Goal: Task Accomplishment & Management: Use online tool/utility

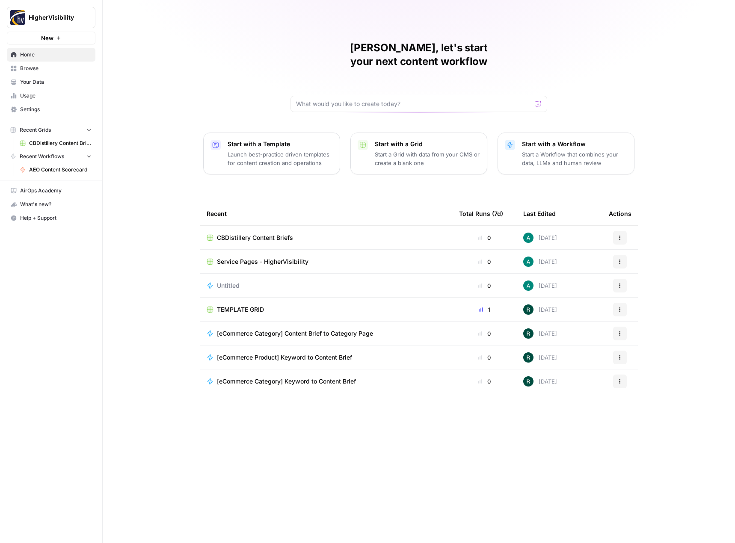
click at [88, 38] on button "New" at bounding box center [51, 38] width 89 height 13
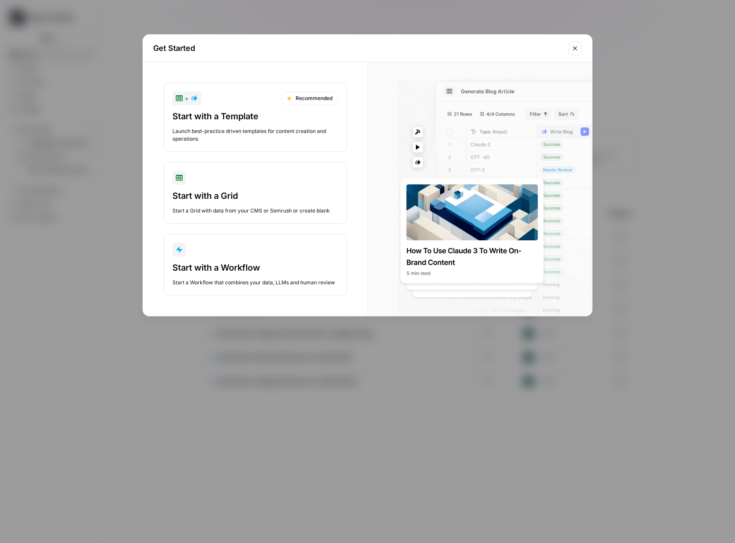
click at [576, 49] on icon "Close modal" at bounding box center [575, 48] width 4 height 4
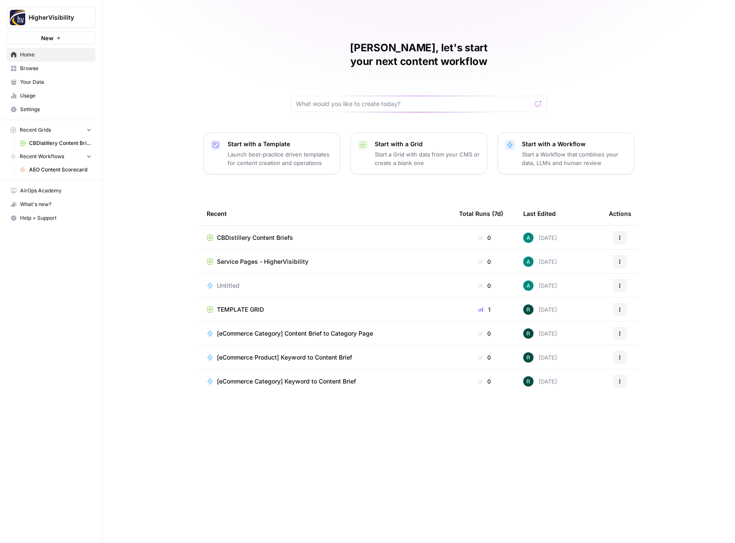
click at [57, 81] on span "Your Data" at bounding box center [55, 82] width 71 height 8
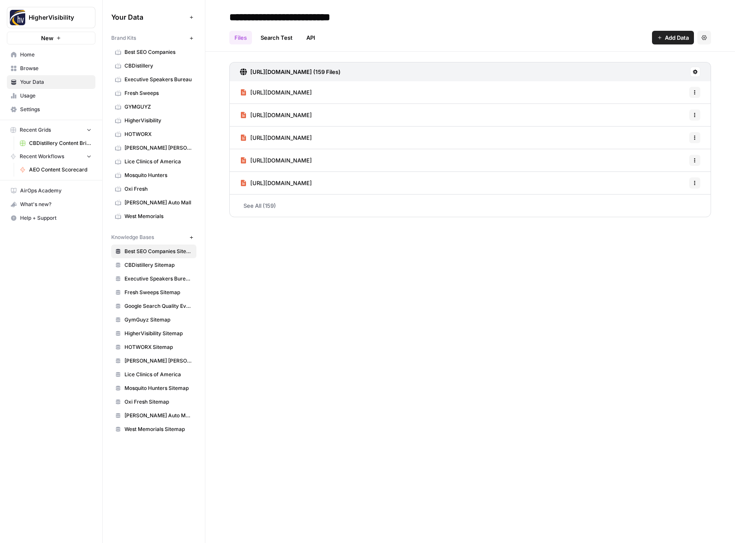
click at [189, 36] on icon "button" at bounding box center [191, 38] width 5 height 5
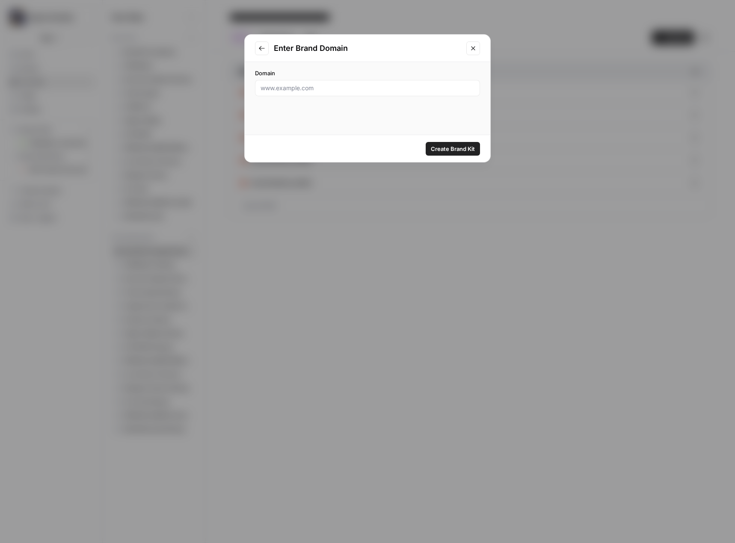
click at [290, 205] on div "Enter Brand Domain Domain Create Brand Kit" at bounding box center [367, 271] width 735 height 543
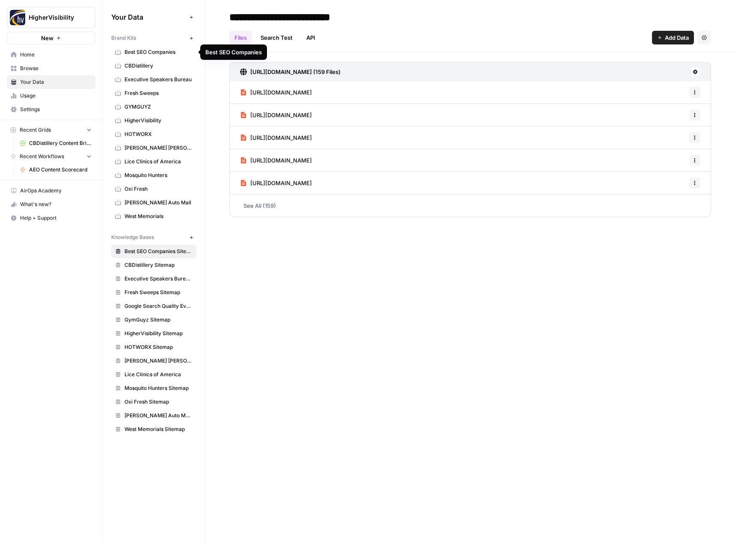
click at [158, 53] on span "Best SEO Companies" at bounding box center [159, 52] width 68 height 8
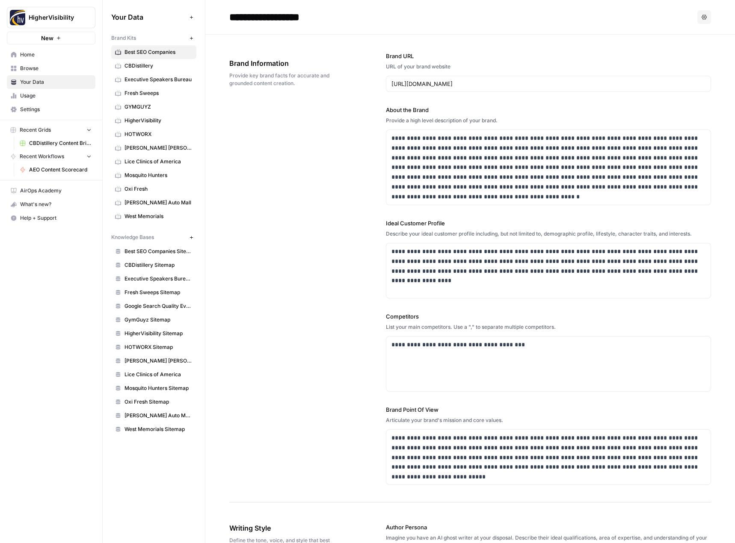
click at [237, 144] on div "**********" at bounding box center [470, 269] width 482 height 468
click at [42, 109] on span "Settings" at bounding box center [55, 110] width 71 height 8
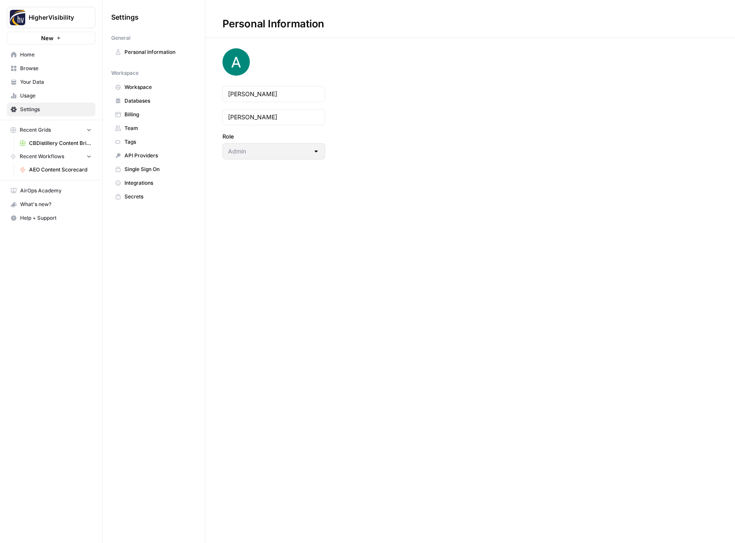
click at [139, 128] on span "Team" at bounding box center [159, 129] width 68 height 8
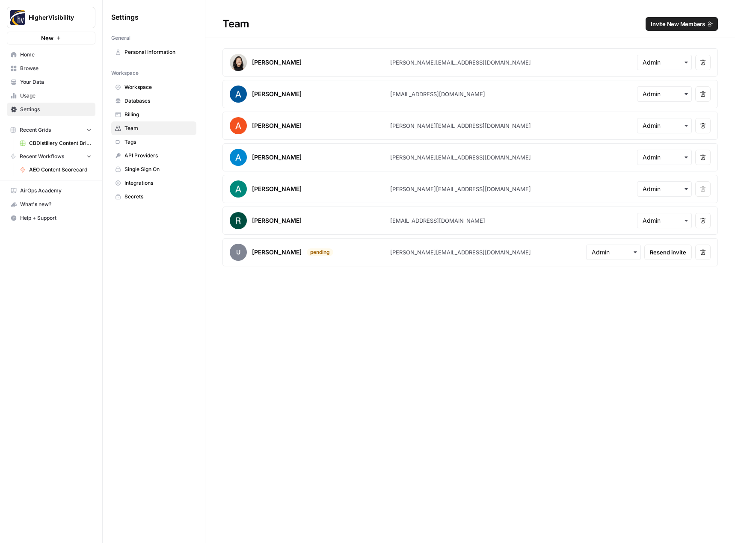
click at [676, 24] on span "Invite New Members" at bounding box center [678, 24] width 54 height 9
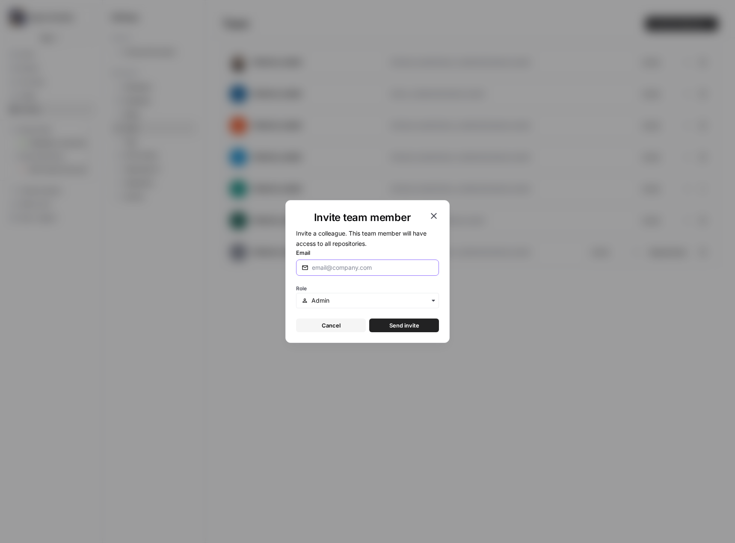
click at [367, 264] on input "Email" at bounding box center [373, 268] width 122 height 9
type input "[PERSON_NAME][EMAIL_ADDRESS][DOMAIN_NAME]"
click at [415, 325] on span "Send invite" at bounding box center [404, 325] width 30 height 9
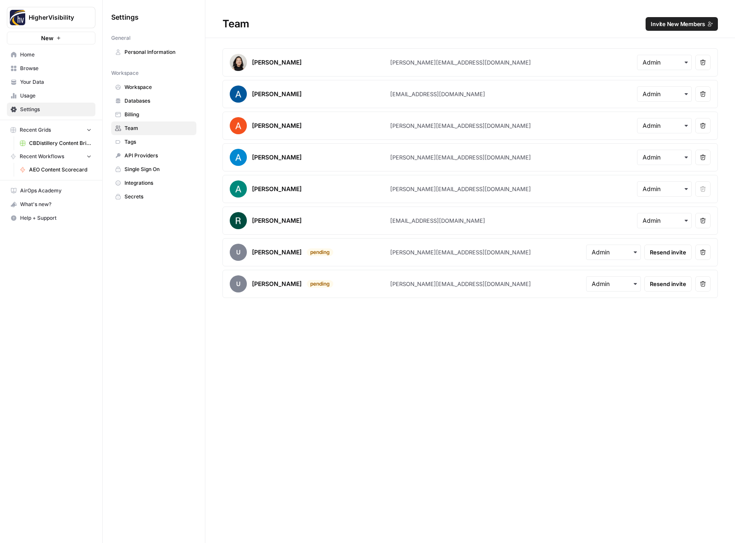
click at [371, 6] on h1 "Team Invite New Members" at bounding box center [470, 19] width 530 height 38
click at [56, 68] on span "Browse" at bounding box center [55, 69] width 71 height 8
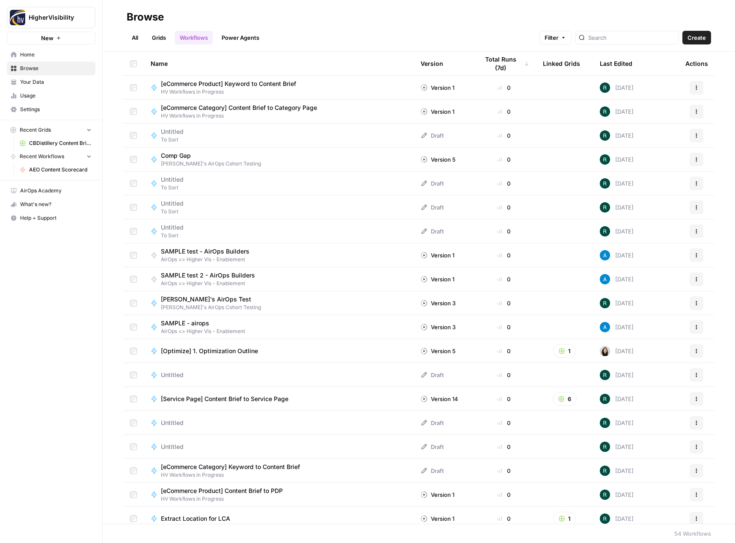
click at [63, 57] on span "Home" at bounding box center [55, 55] width 71 height 8
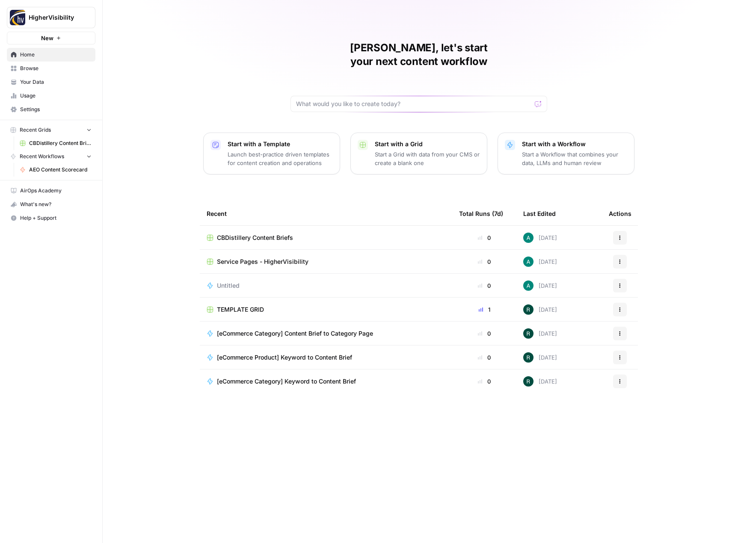
click at [75, 74] on link "Browse" at bounding box center [51, 69] width 89 height 14
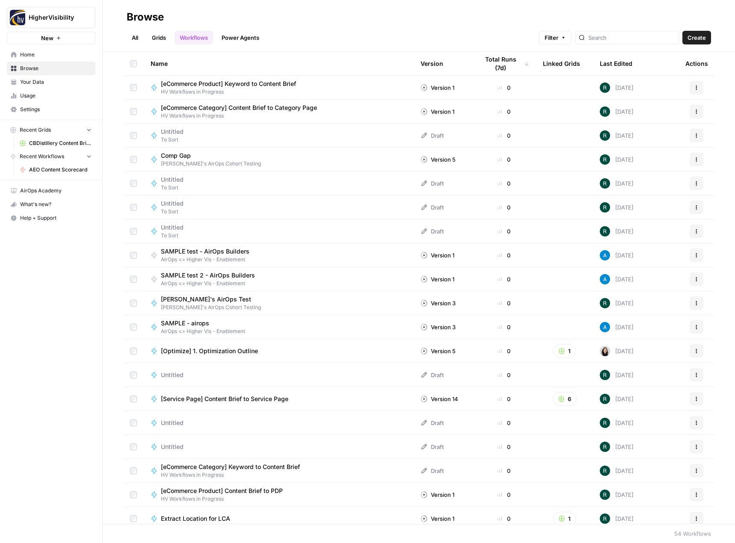
click at [55, 82] on span "Your Data" at bounding box center [55, 82] width 71 height 8
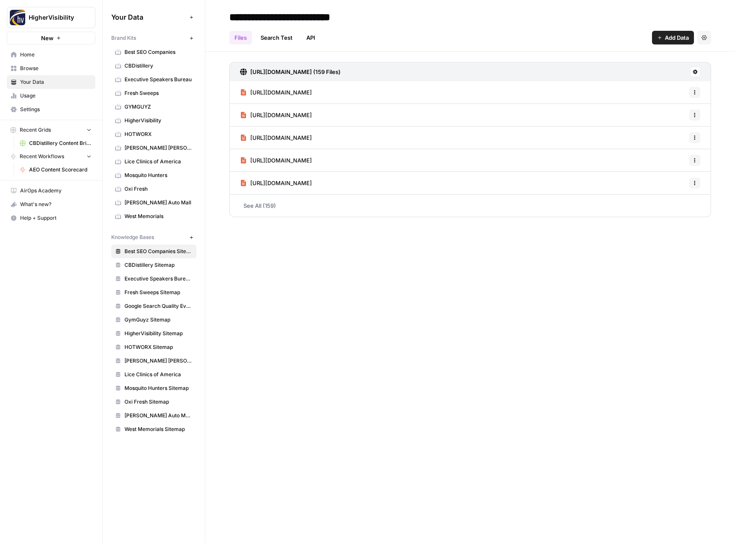
click at [190, 36] on icon "button" at bounding box center [191, 38] width 5 height 5
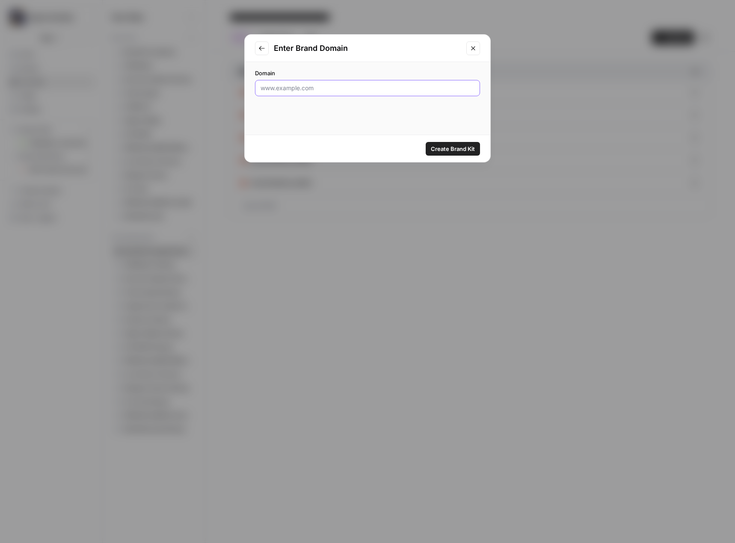
click at [300, 89] on input "Domain" at bounding box center [368, 88] width 214 height 9
paste input "[URL][DOMAIN_NAME]"
type input "[URL][DOMAIN_NAME]"
click at [456, 155] on button "Create Brand Kit" at bounding box center [453, 149] width 54 height 14
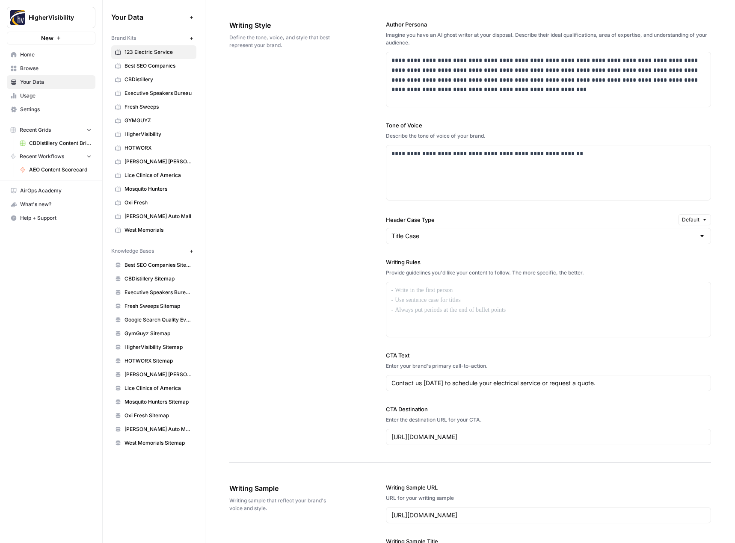
scroll to position [513, 0]
click at [434, 297] on div at bounding box center [548, 309] width 325 height 55
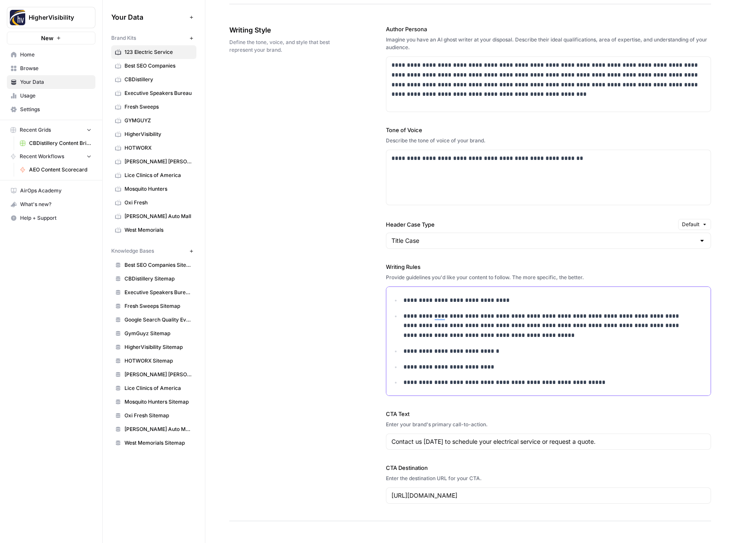
scroll to position [0, 0]
click at [306, 294] on div "**********" at bounding box center [470, 265] width 482 height 514
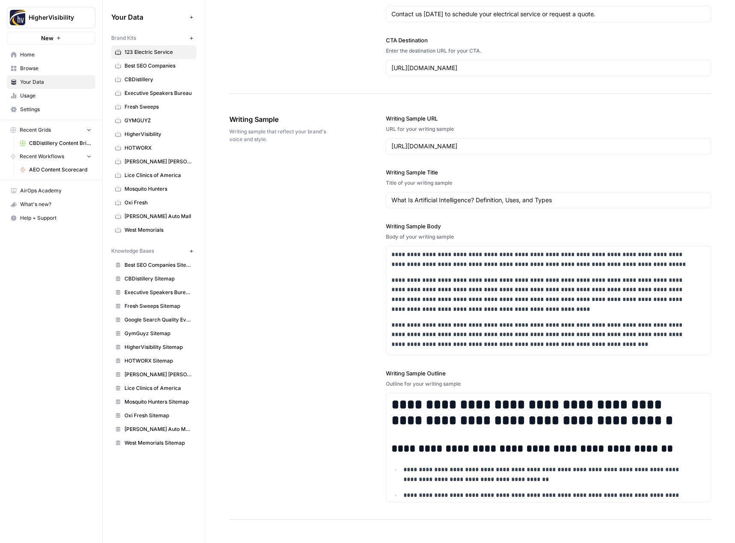
scroll to position [988, 0]
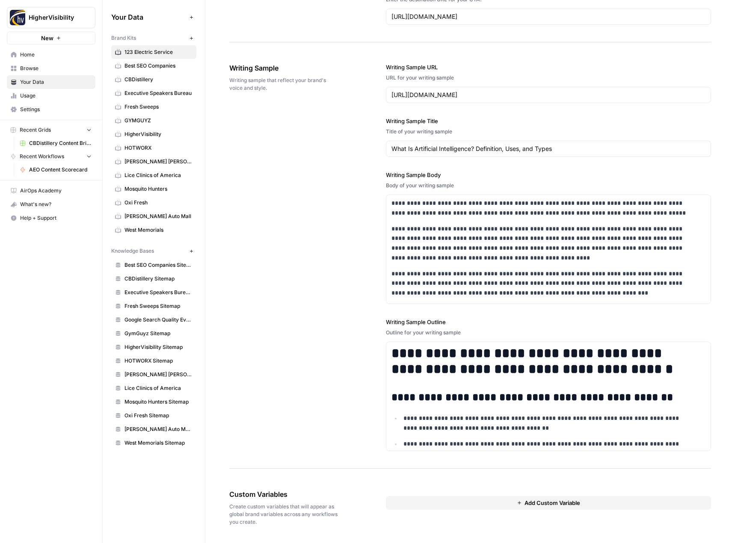
click at [495, 504] on button "Add Custom Variable" at bounding box center [549, 503] width 326 height 14
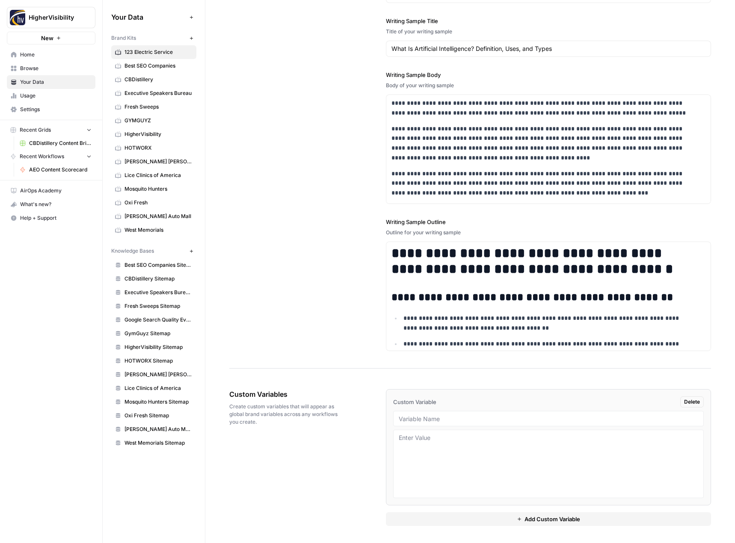
click at [413, 406] on span "Custom Variable" at bounding box center [414, 402] width 43 height 9
click at [414, 420] on input "text" at bounding box center [549, 419] width 300 height 8
paste input "Case Studies"
type input "Case Studies"
click at [441, 449] on textarea at bounding box center [549, 464] width 300 height 61
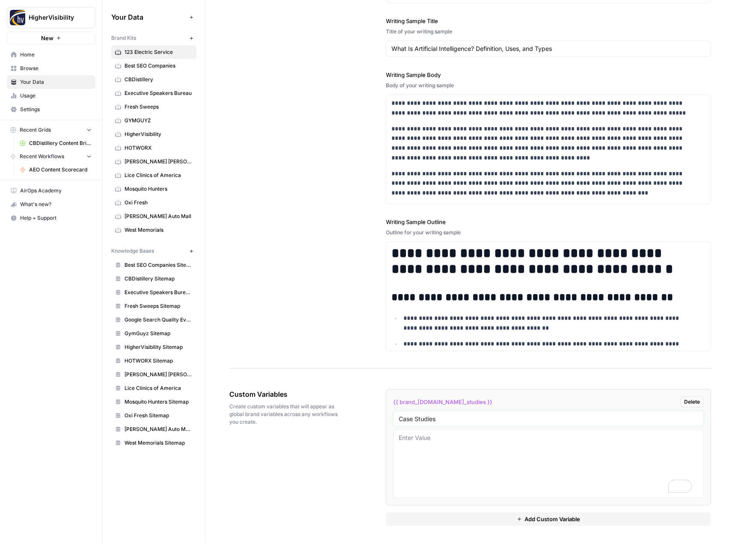
click at [451, 418] on input "Case Studies" at bounding box center [549, 419] width 300 height 8
click at [451, 519] on button "Add Custom Variable" at bounding box center [549, 520] width 326 height 14
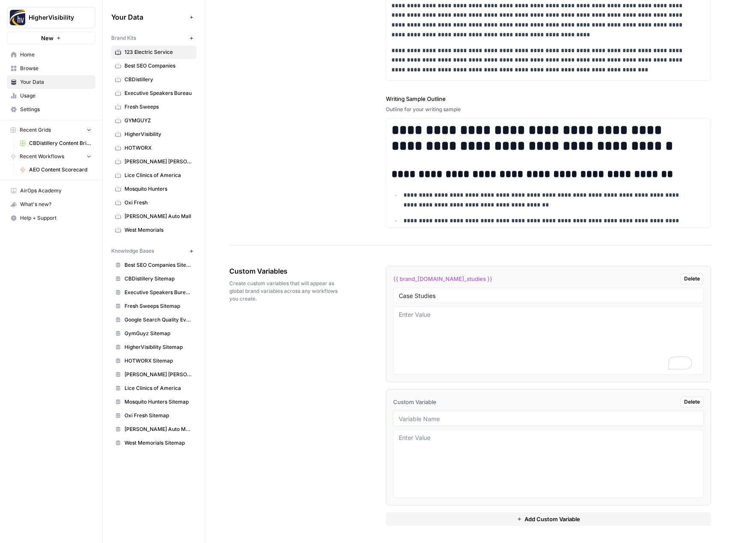
click at [430, 417] on input "text" at bounding box center [549, 419] width 300 height 8
paste input "Testimonials"
type input "Testimonials"
click at [452, 514] on button "Add Custom Variable" at bounding box center [549, 520] width 326 height 14
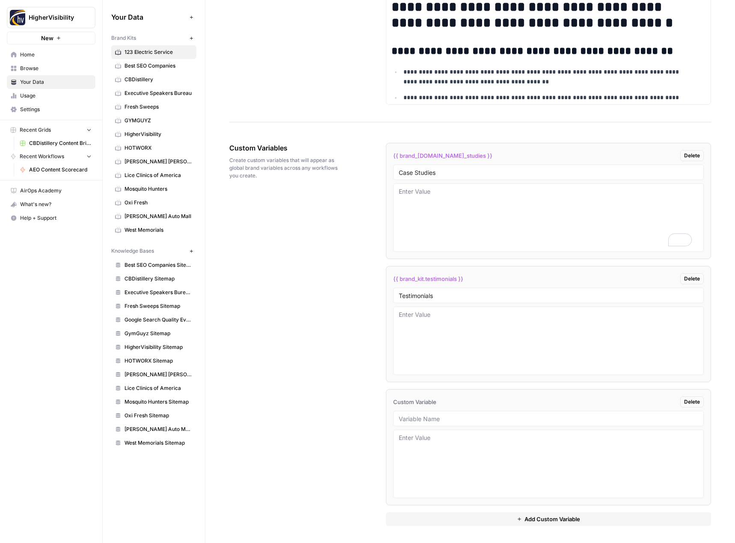
click at [454, 423] on div at bounding box center [548, 418] width 311 height 15
click at [472, 421] on input "text" at bounding box center [549, 419] width 300 height 8
paste input "Word Count"
type input "Word Count"
click at [473, 520] on button "Add Custom Variable" at bounding box center [549, 520] width 326 height 14
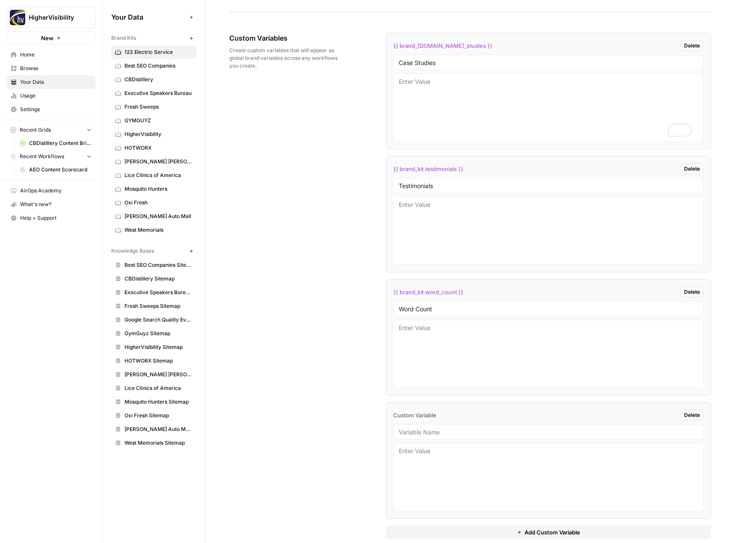
scroll to position [1457, 0]
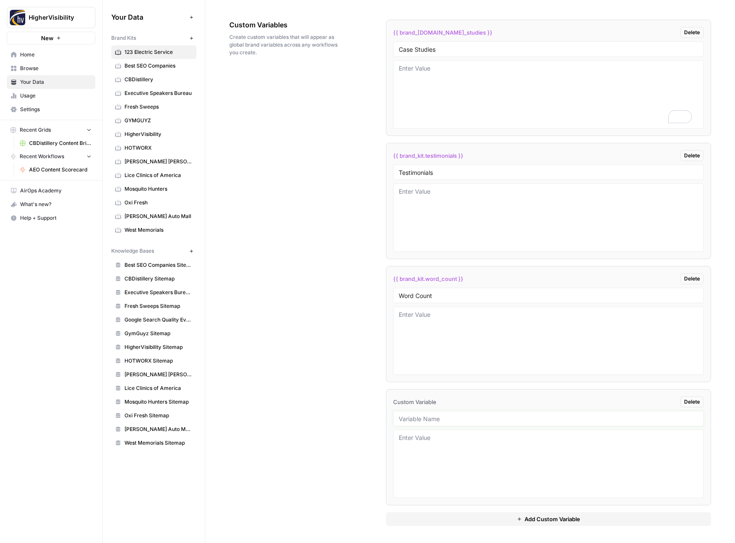
click at [405, 418] on input "text" at bounding box center [549, 419] width 300 height 8
paste input "Custom Location Page Outline"
type input "Custom Location Page Outline"
click at [443, 525] on button "Add Custom Variable" at bounding box center [549, 520] width 326 height 14
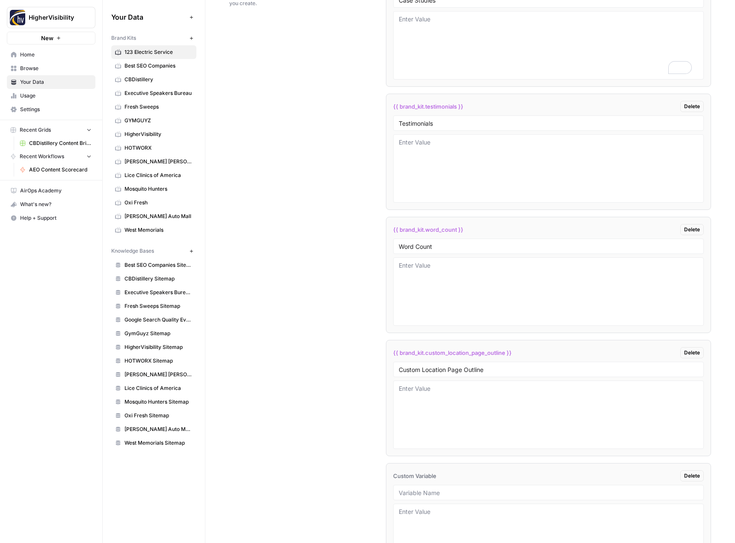
scroll to position [1581, 0]
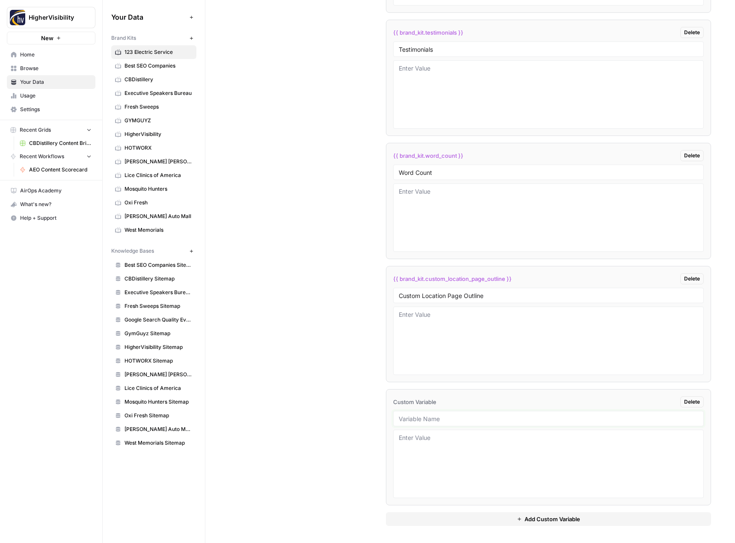
click at [433, 421] on input "text" at bounding box center [549, 419] width 300 height 8
paste input "Industry"
type input "Industry"
click at [456, 519] on button "Add Custom Variable" at bounding box center [549, 520] width 326 height 14
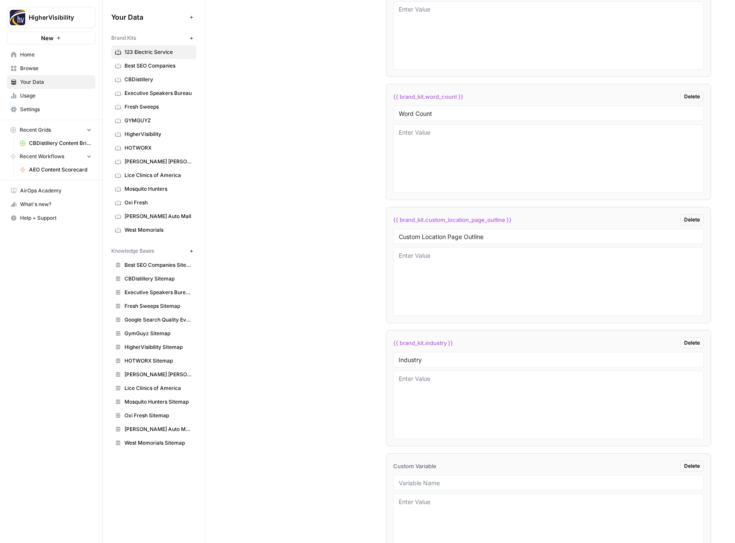
scroll to position [1704, 0]
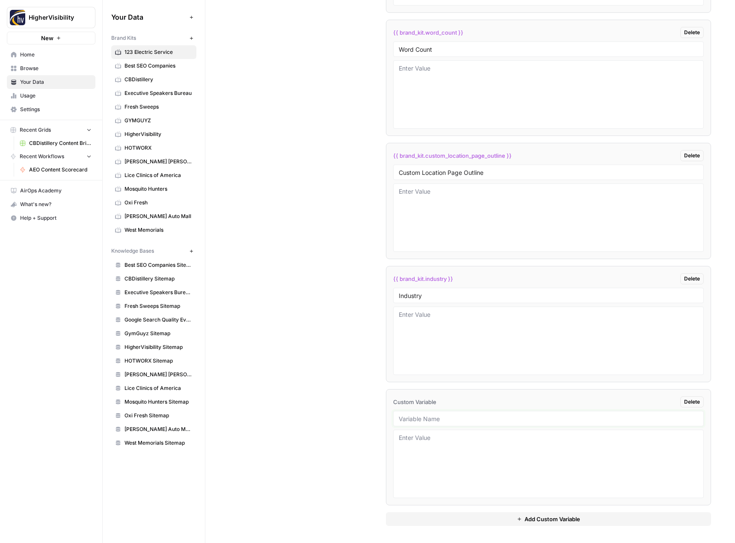
click at [439, 417] on input "text" at bounding box center [549, 419] width 300 height 8
paste input "Location Page Services"
type input "Location Page Services"
click at [292, 400] on div "Custom Variables Create custom variables that will appear as global brand varia…" at bounding box center [470, 149] width 482 height 787
click at [445, 327] on textarea at bounding box center [549, 341] width 300 height 61
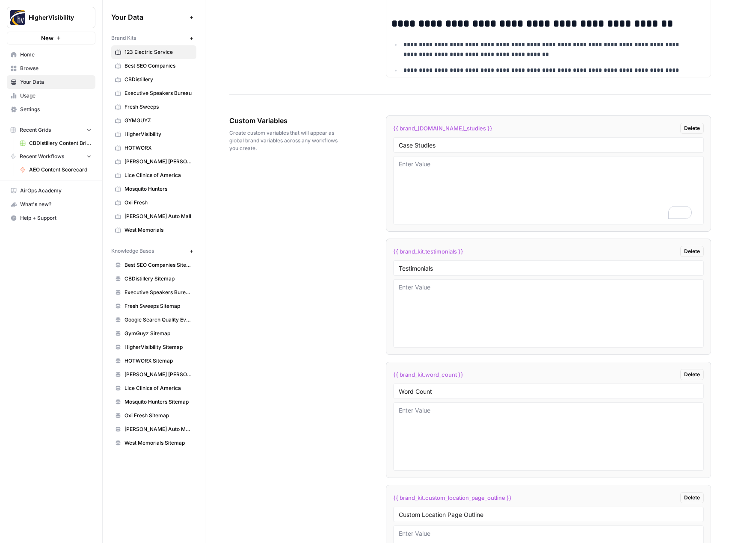
scroll to position [0, 0]
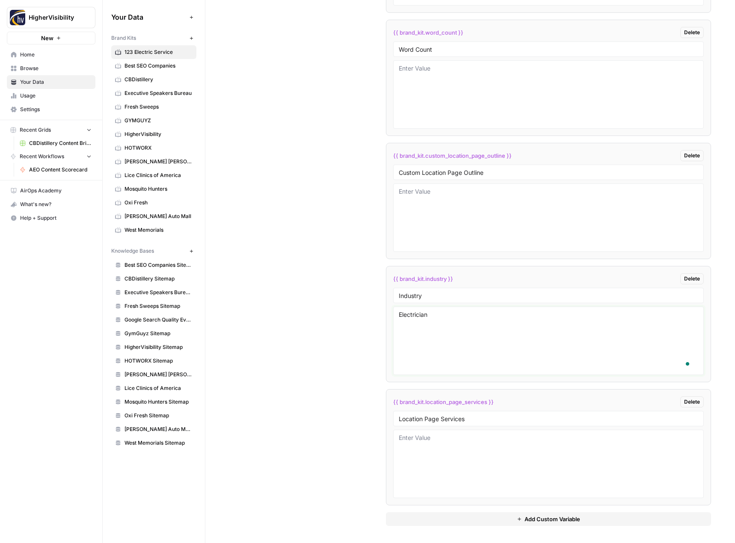
type textarea "Electrician"
click at [355, 367] on div "Custom Variables Create custom variables that will appear as global brand varia…" at bounding box center [470, 149] width 482 height 787
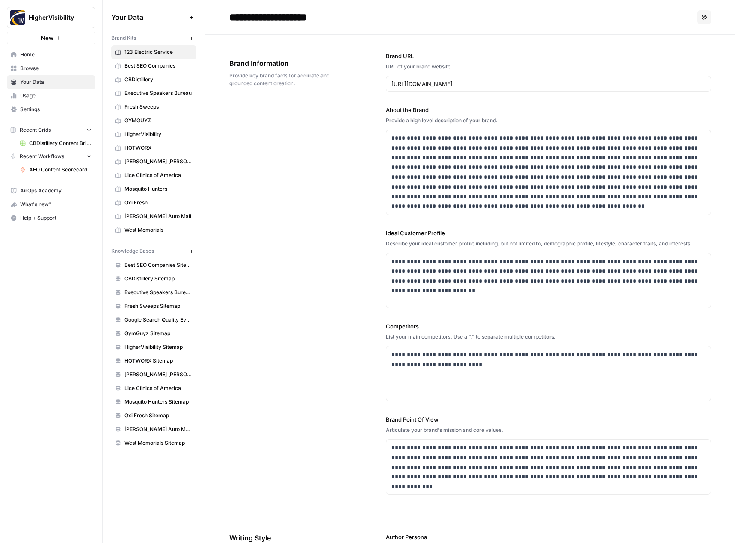
click at [303, 169] on div "**********" at bounding box center [470, 274] width 482 height 478
click at [697, 20] on button "Options" at bounding box center [704, 17] width 14 height 14
click at [623, 15] on h2 "**********" at bounding box center [461, 17] width 465 height 14
click at [154, 51] on span "123 Electric Service" at bounding box center [159, 52] width 68 height 8
click at [152, 65] on span "Best SEO Companies" at bounding box center [159, 66] width 68 height 8
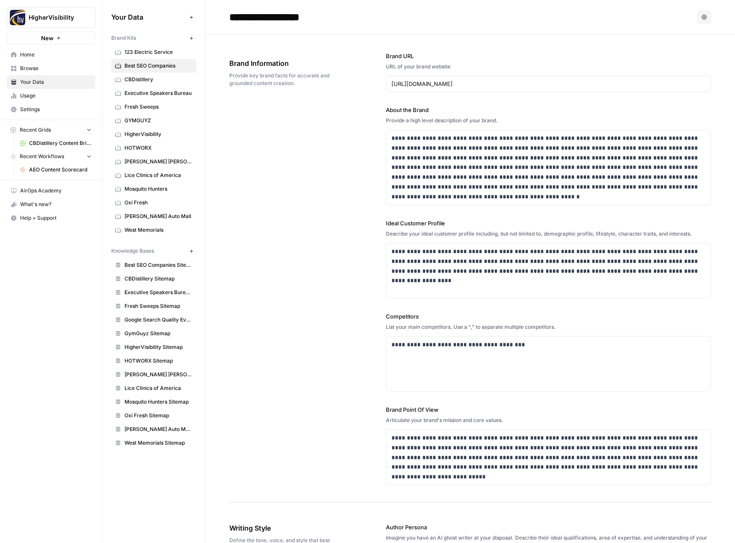
click at [153, 53] on span "123 Electric Service" at bounding box center [159, 52] width 68 height 8
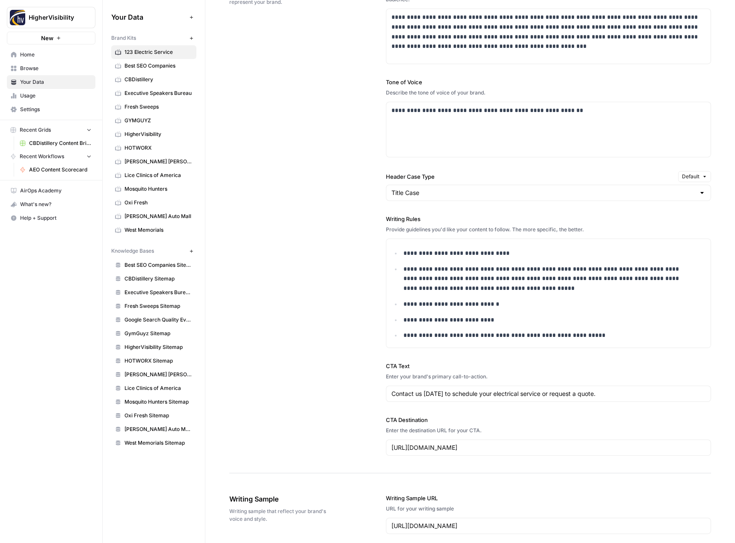
click at [193, 249] on icon "button" at bounding box center [191, 251] width 5 height 5
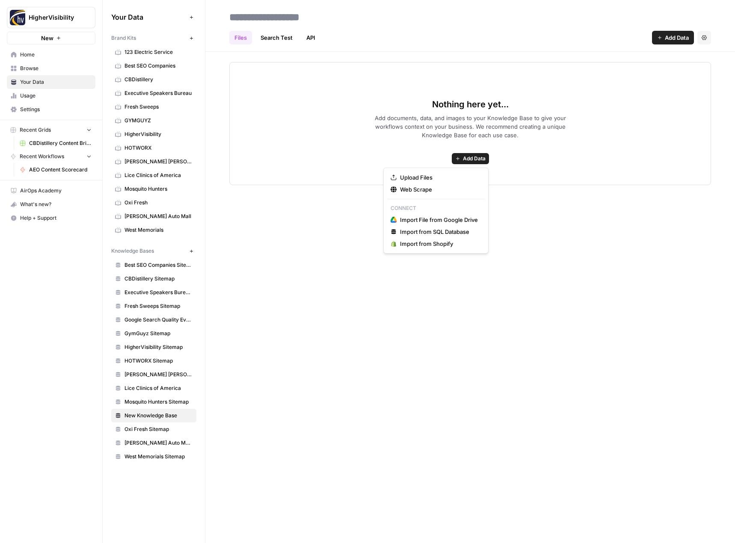
click at [466, 160] on span "Add Data" at bounding box center [474, 159] width 23 height 8
click at [425, 189] on span "Web Scrape" at bounding box center [439, 189] width 78 height 9
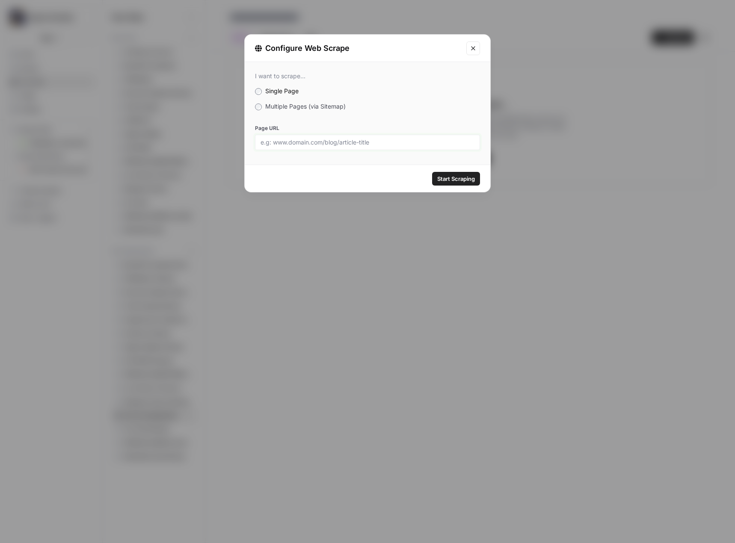
click at [334, 145] on input "Page URL" at bounding box center [368, 143] width 214 height 8
click at [298, 110] on label "Multiple Pages (via Sitemap)" at bounding box center [367, 106] width 225 height 9
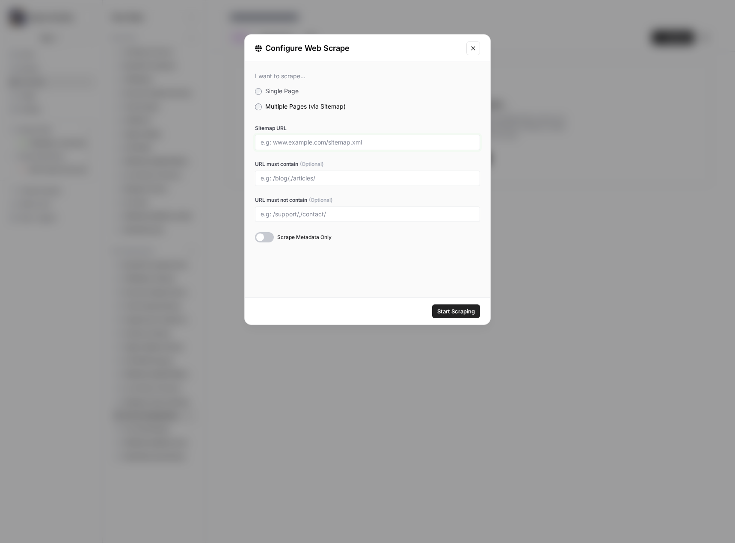
click at [326, 139] on input "Sitemap URL" at bounding box center [368, 143] width 214 height 8
paste input "[URL][DOMAIN_NAME]"
type input "[URL][DOMAIN_NAME]"
click at [452, 312] on span "Start Scraping" at bounding box center [456, 311] width 38 height 9
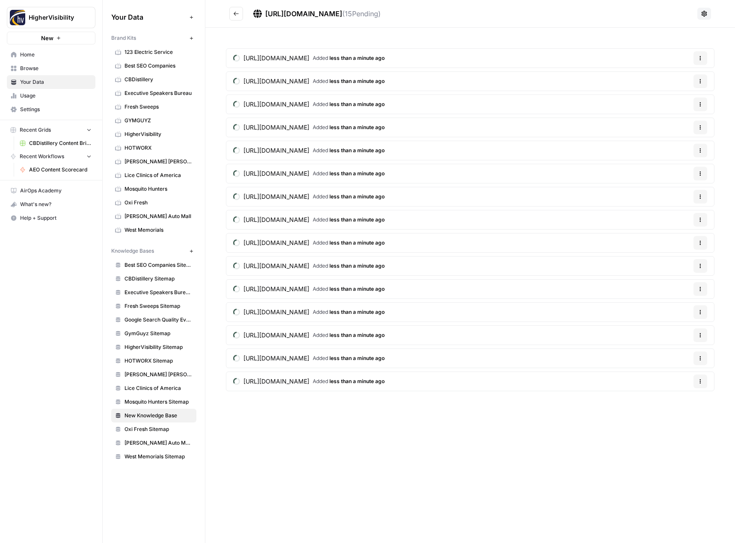
click at [235, 15] on icon "Go back" at bounding box center [236, 14] width 6 height 6
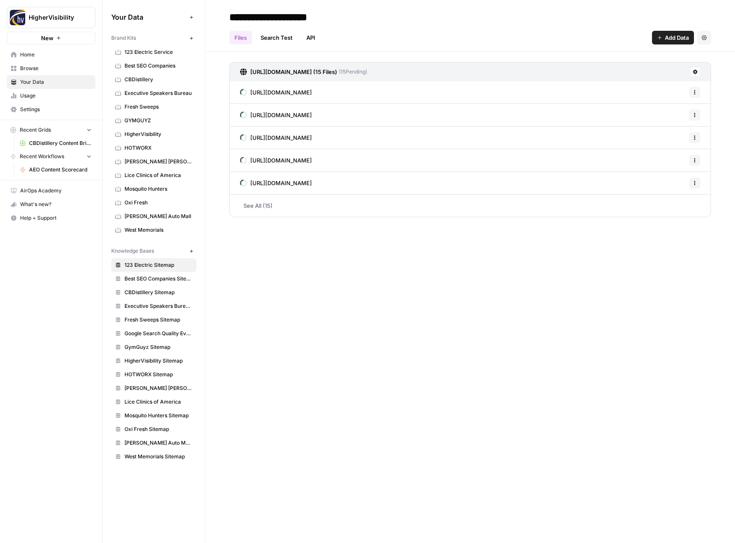
type input "**********"
click at [344, 325] on div "**********" at bounding box center [470, 271] width 530 height 543
click at [333, 286] on div "**********" at bounding box center [470, 271] width 530 height 543
click at [193, 39] on icon "button" at bounding box center [191, 38] width 5 height 5
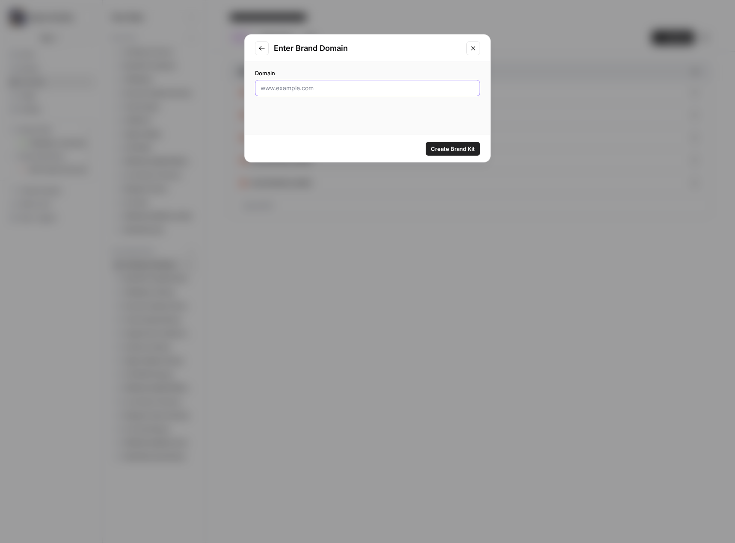
click at [342, 88] on input "Domain" at bounding box center [368, 88] width 214 height 9
paste input "[URL][DOMAIN_NAME]"
type input "[URL][DOMAIN_NAME]"
click at [463, 150] on span "Create Brand Kit" at bounding box center [453, 149] width 44 height 9
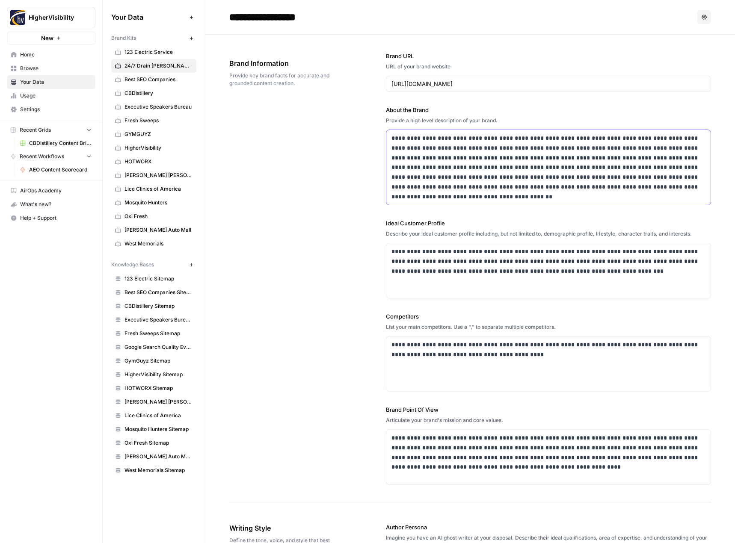
click at [556, 161] on p "**********" at bounding box center [546, 167] width 309 height 68
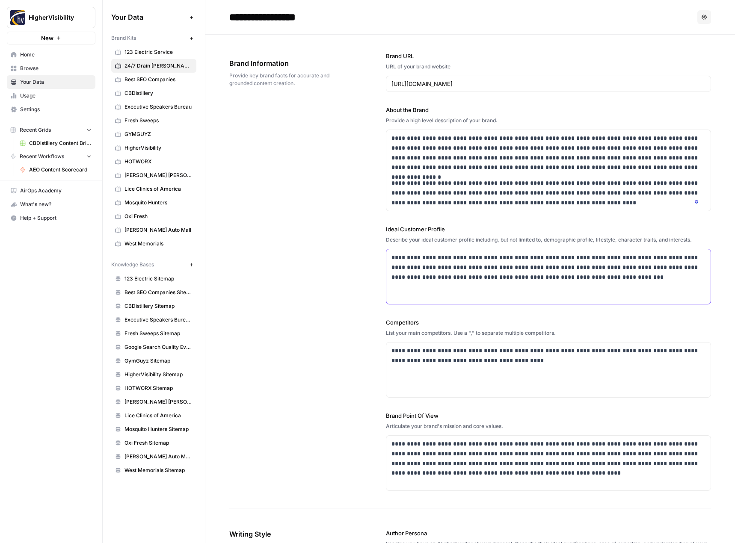
click at [513, 266] on p "**********" at bounding box center [546, 267] width 309 height 29
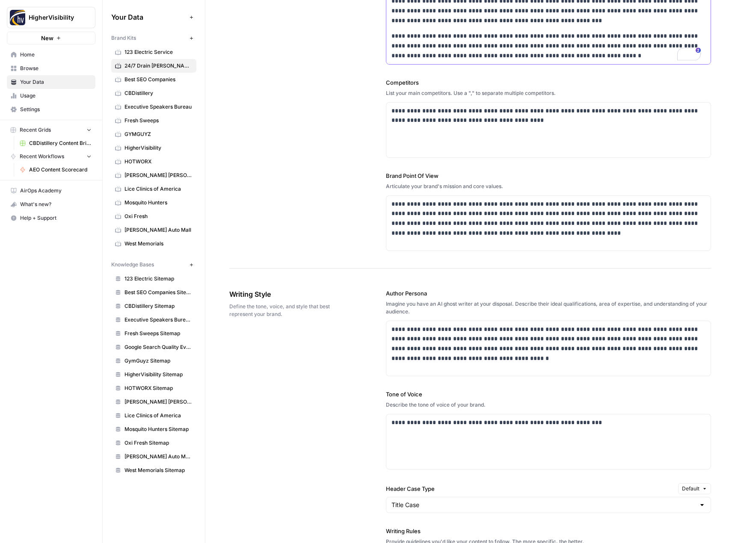
scroll to position [257, 0]
click at [504, 231] on p "**********" at bounding box center [546, 218] width 309 height 39
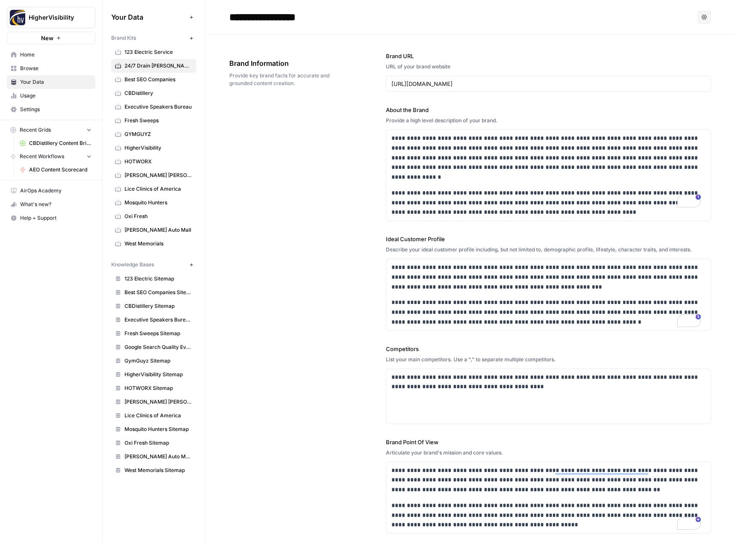
drag, startPoint x: 0, startPoint y: 0, endPoint x: 360, endPoint y: 417, distance: 550.9
paste input "Case Studies"
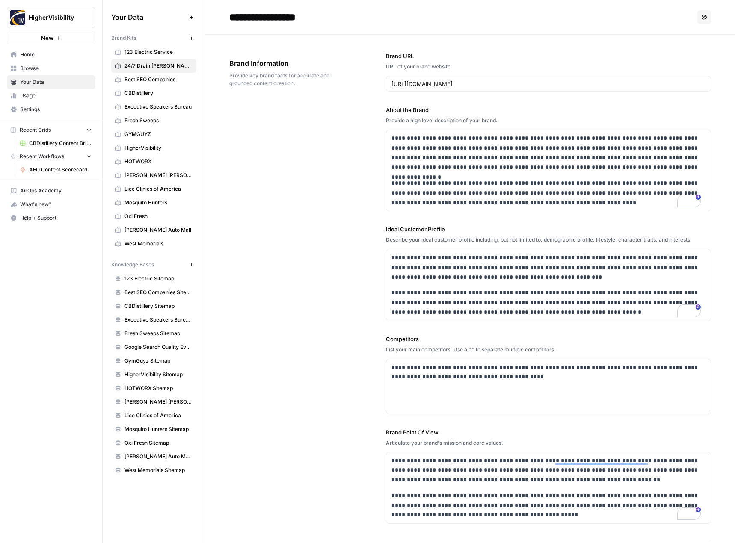
scroll to position [1117, 0]
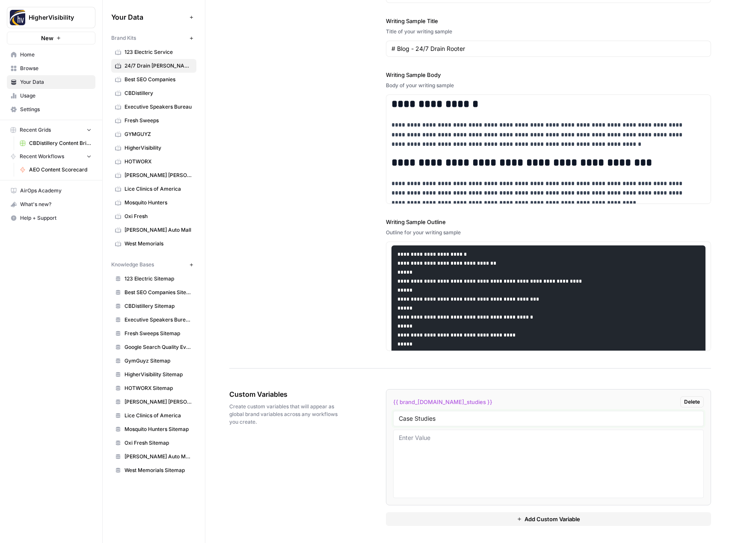
type input "Case Studies"
click at [449, 515] on button "Add Custom Variable" at bounding box center [549, 520] width 326 height 14
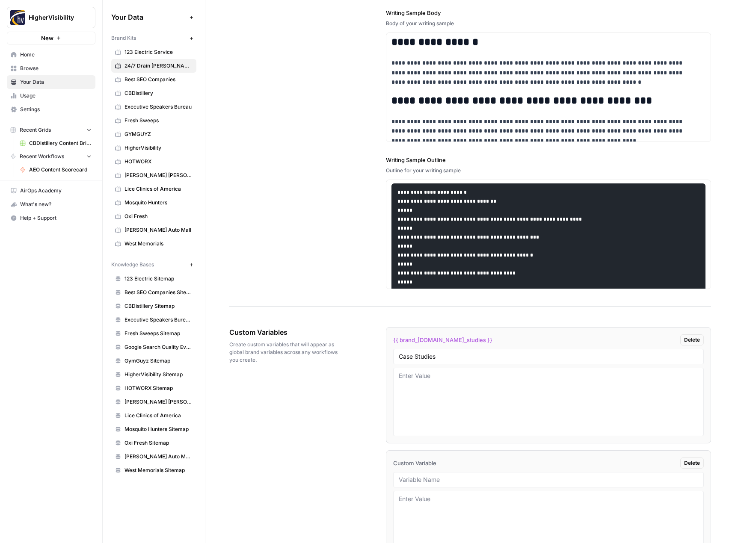
scroll to position [0, 0]
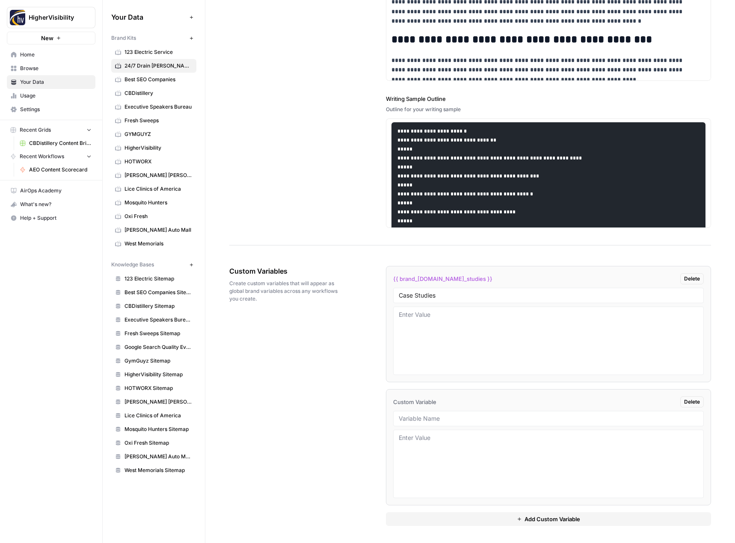
click at [432, 412] on div at bounding box center [548, 418] width 311 height 15
click at [416, 423] on input "text" at bounding box center [549, 419] width 300 height 8
paste input "Testimonials"
type input "Testimonials"
click at [427, 516] on button "Add Custom Variable" at bounding box center [549, 520] width 326 height 14
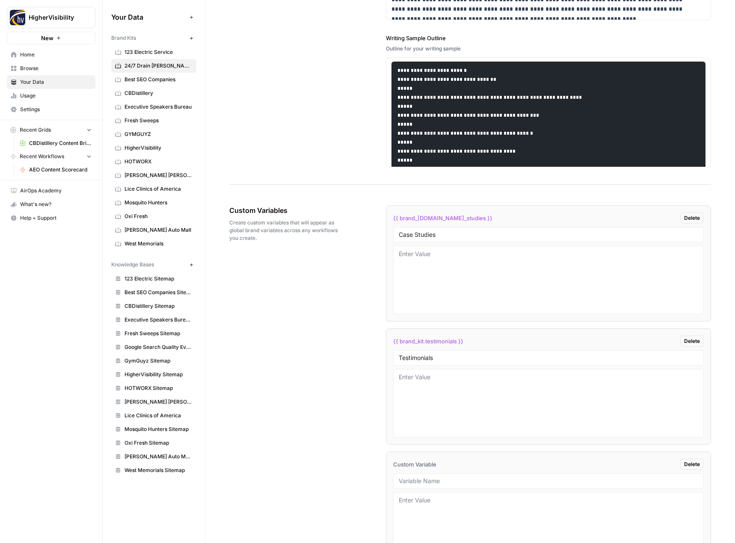
scroll to position [1363, 0]
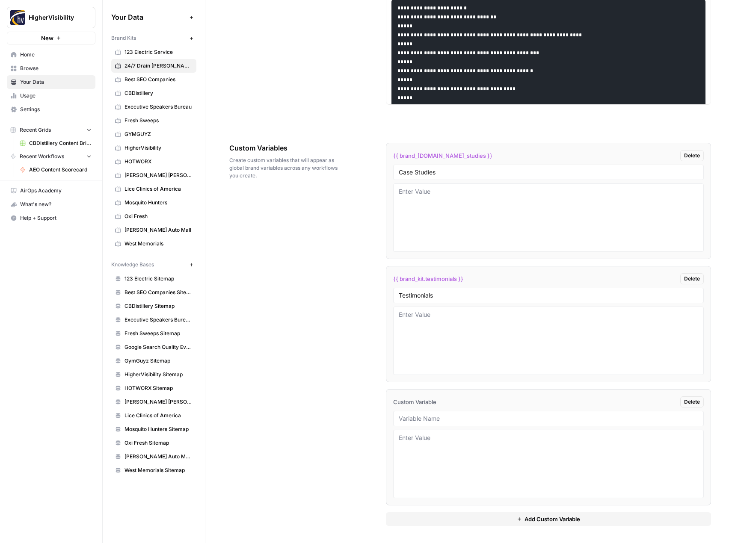
click at [426, 414] on div at bounding box center [548, 418] width 311 height 15
click at [442, 417] on input "text" at bounding box center [549, 419] width 300 height 8
paste input "Word Count"
type input "Word Count"
click at [446, 298] on input "Testimonials" at bounding box center [549, 296] width 300 height 8
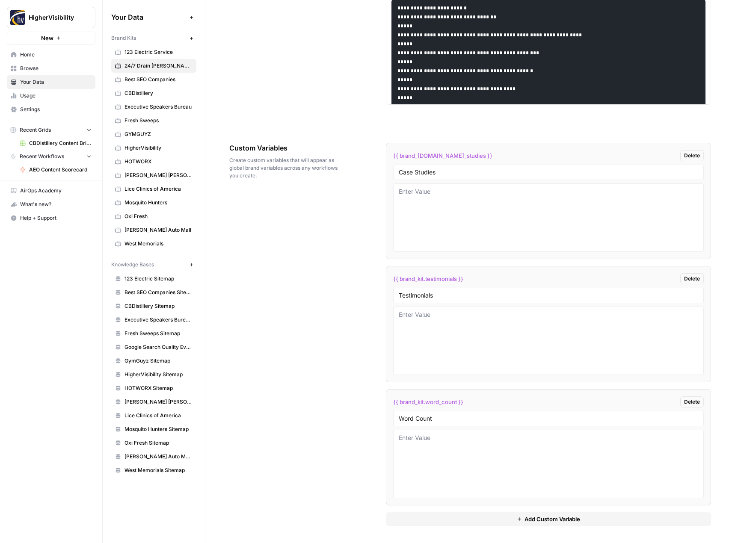
click at [469, 520] on button "Add Custom Variable" at bounding box center [549, 520] width 326 height 14
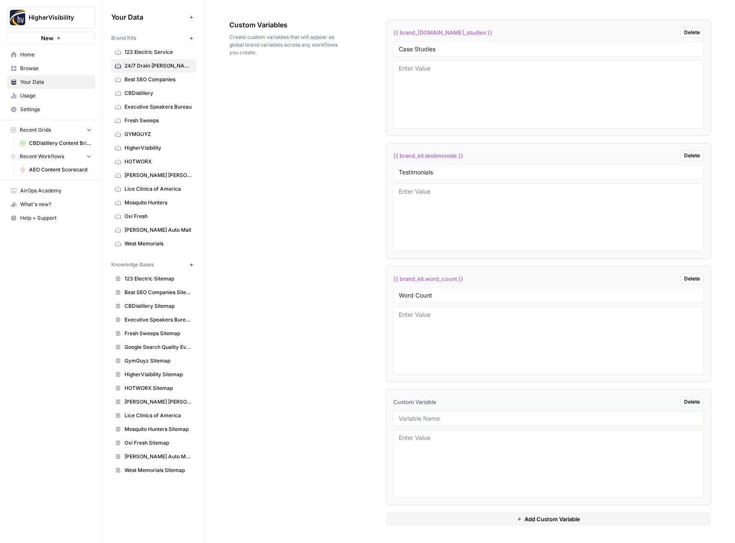
click at [431, 421] on input "text" at bounding box center [549, 419] width 300 height 8
paste input "Custom Location Page Outline"
type input "Custom Location Page Outline"
click at [441, 517] on button "Add Custom Variable" at bounding box center [549, 520] width 326 height 14
click at [423, 423] on div at bounding box center [548, 418] width 311 height 15
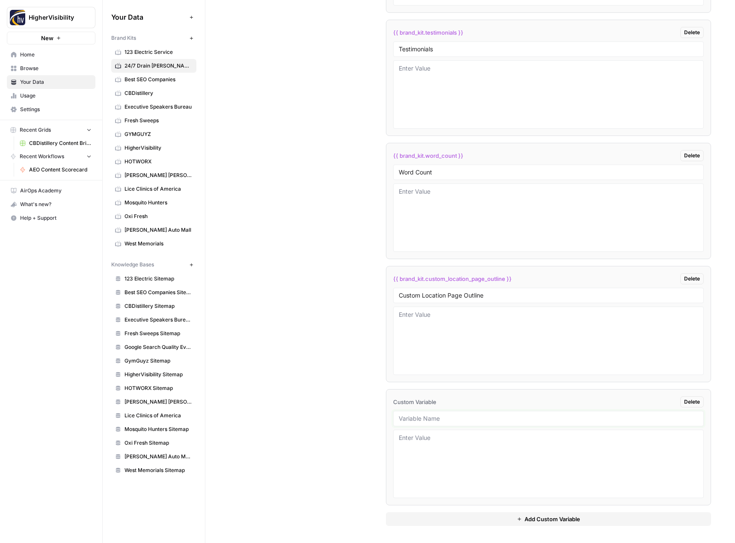
click at [404, 419] on input "text" at bounding box center [549, 419] width 300 height 8
paste input "Industry"
type input "Industry"
click at [474, 518] on button "Add Custom Variable" at bounding box center [549, 520] width 326 height 14
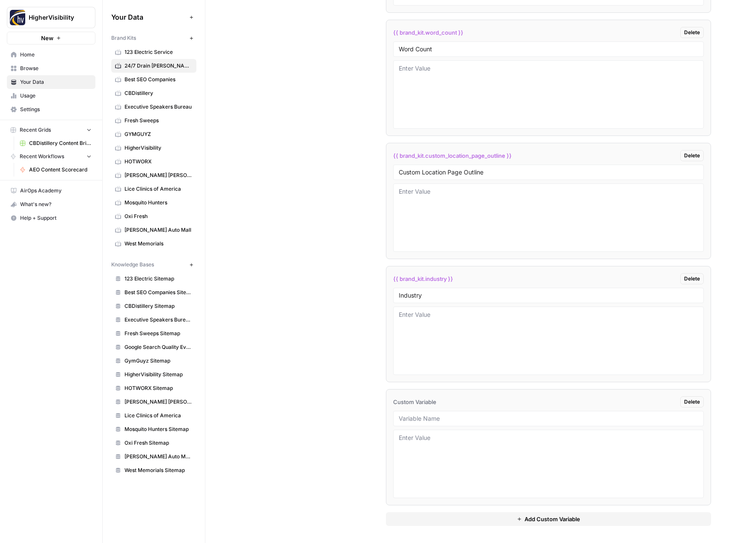
click at [420, 427] on li "Custom Variable Delete" at bounding box center [549, 447] width 326 height 116
click at [417, 421] on input "text" at bounding box center [549, 419] width 300 height 8
paste input "Location Page Services"
type input "Location Page Services"
click at [427, 350] on textarea at bounding box center [549, 341] width 300 height 61
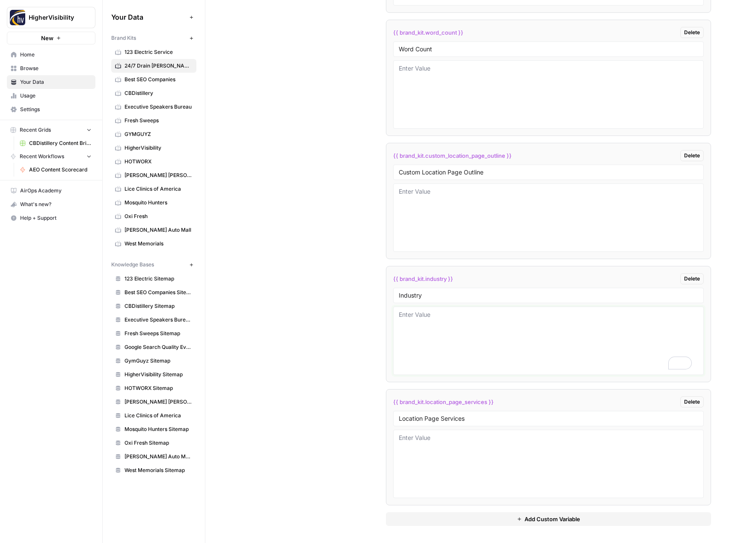
click at [448, 348] on textarea "To enrich screen reader interactions, please activate Accessibility in Grammarl…" at bounding box center [549, 341] width 300 height 61
click at [355, 344] on div "Custom Variables Create custom variables that will appear as global brand varia…" at bounding box center [470, 149] width 482 height 787
click at [411, 315] on textarea "Pluming & HVAC" at bounding box center [549, 341] width 300 height 61
type textarea "Plumbing & HVAC"
click at [339, 349] on div "Custom Variables Create custom variables that will appear as global brand varia…" at bounding box center [470, 149] width 482 height 787
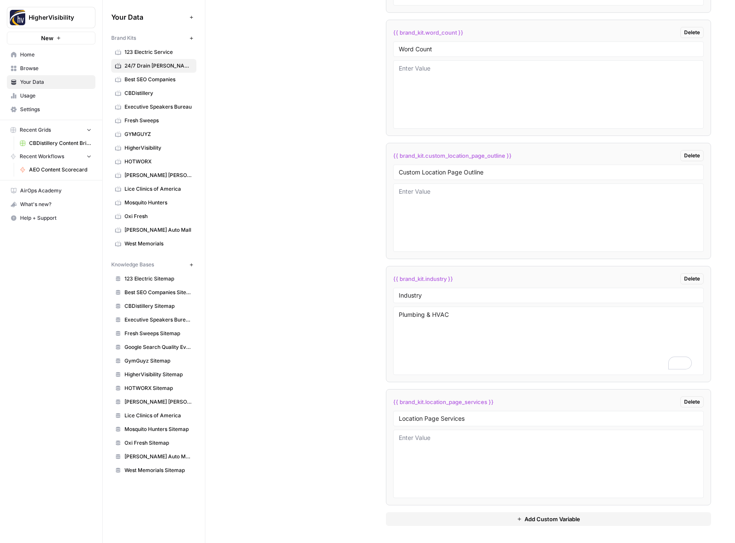
click at [190, 266] on icon "button" at bounding box center [191, 265] width 5 height 5
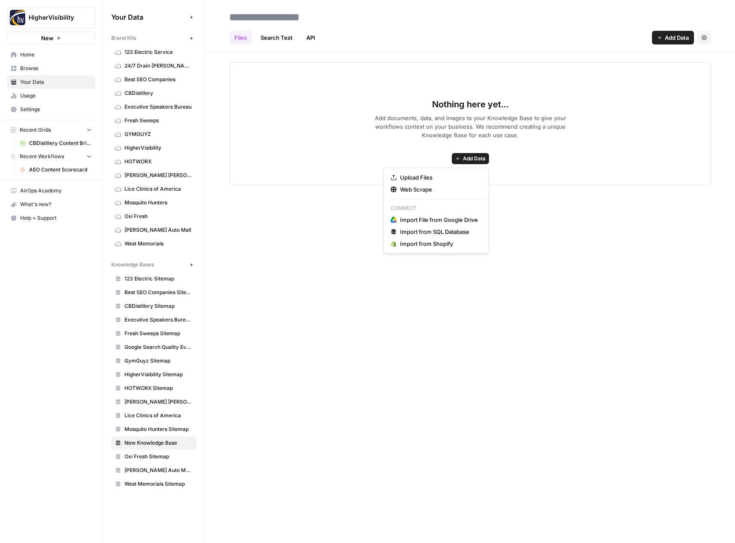
click at [472, 157] on span "Add Data" at bounding box center [474, 159] width 23 height 8
click at [445, 192] on span "Web Scrape" at bounding box center [439, 189] width 78 height 9
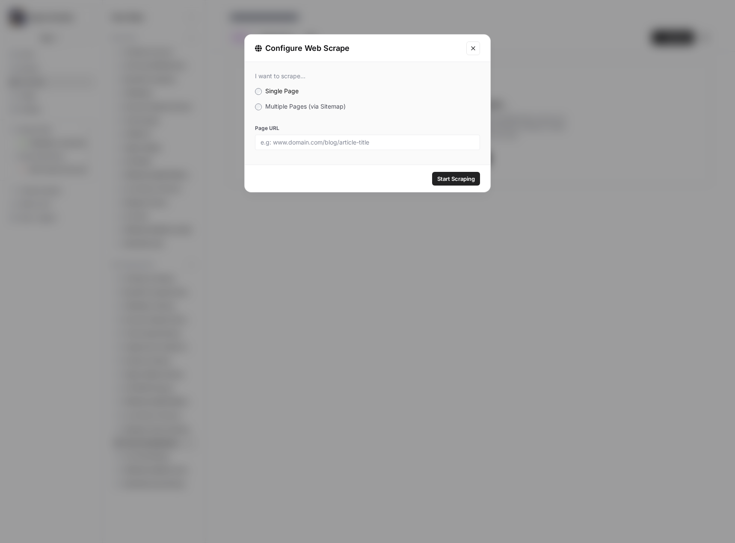
click at [305, 107] on span "Multiple Pages (via Sitemap)" at bounding box center [305, 106] width 80 height 7
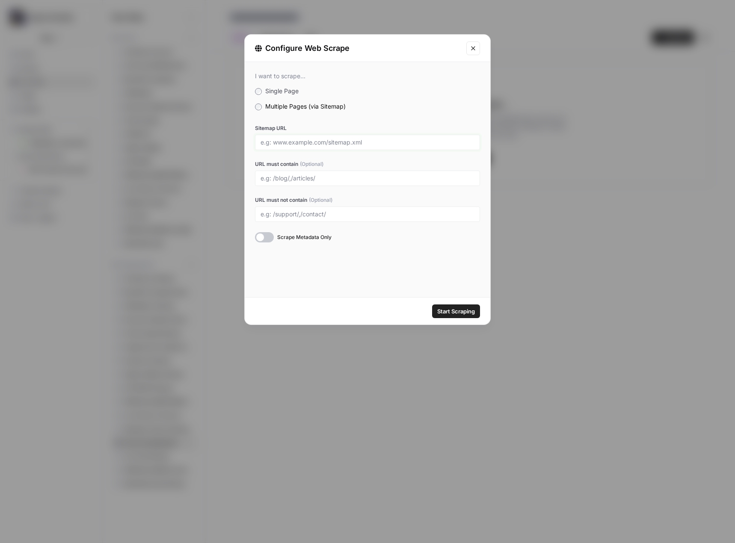
click at [359, 145] on input "Sitemap URL" at bounding box center [368, 143] width 214 height 8
click at [335, 141] on input "Sitemap URL" at bounding box center [368, 143] width 214 height 8
paste input "https://fixdrains.com/sitemap_index.xml"
type input "https://fixdrains.com/sitemap_index.xml"
click at [445, 312] on span "Start Scraping" at bounding box center [456, 311] width 38 height 9
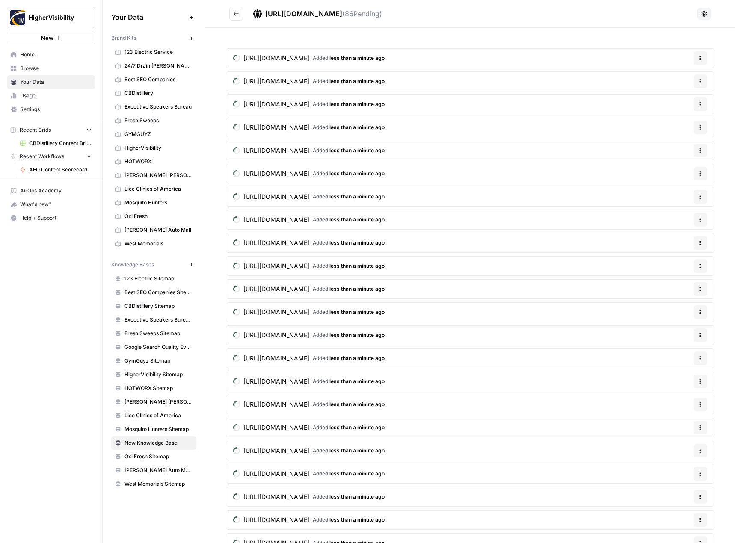
click at [236, 15] on icon "Go back" at bounding box center [236, 14] width 5 height 4
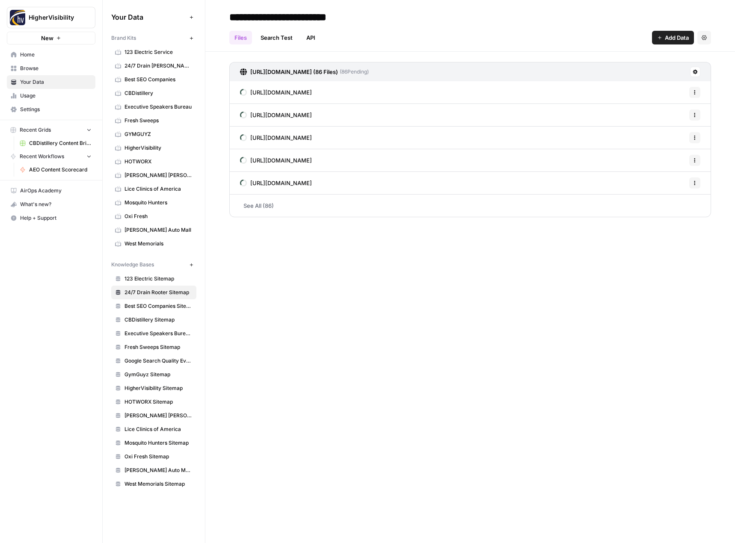
type input "**********"
click at [543, 12] on h2 "**********" at bounding box center [470, 17] width 482 height 14
